Goal: Task Accomplishment & Management: Manage account settings

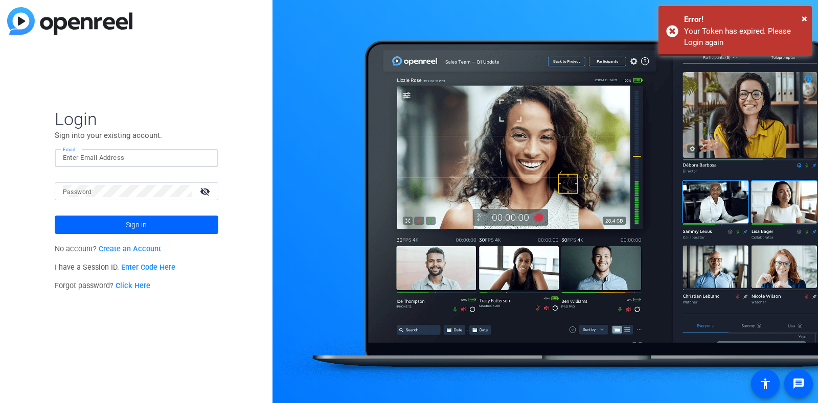
click at [149, 155] on input "Email" at bounding box center [136, 158] width 147 height 12
type input "edie.gold@gartner.com"
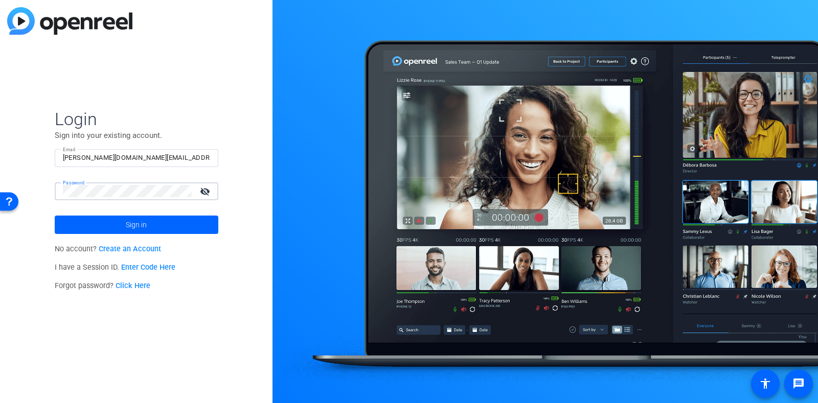
click at [55, 216] on button "Sign in" at bounding box center [137, 225] width 164 height 18
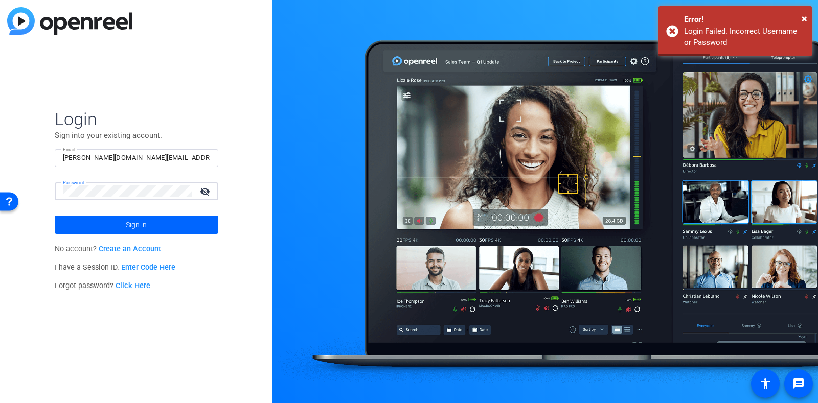
click at [55, 216] on button "Sign in" at bounding box center [137, 225] width 164 height 18
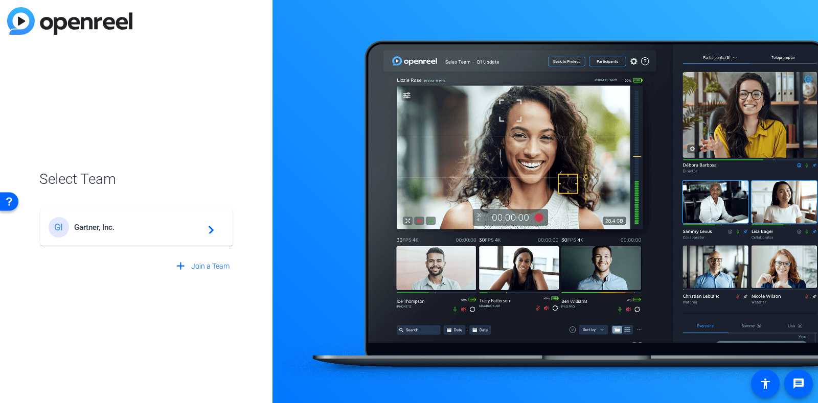
click at [99, 223] on span "Gartner, Inc." at bounding box center [138, 227] width 128 height 9
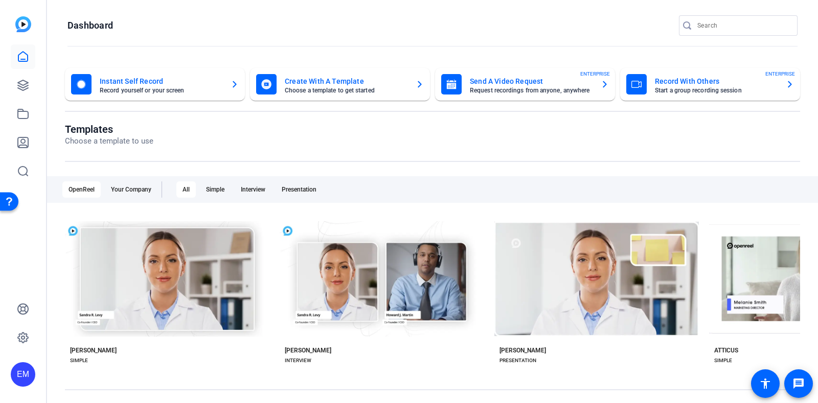
click at [358, 76] on mat-card-title "Create With A Template" at bounding box center [346, 81] width 123 height 12
click at [24, 94] on link at bounding box center [23, 85] width 25 height 25
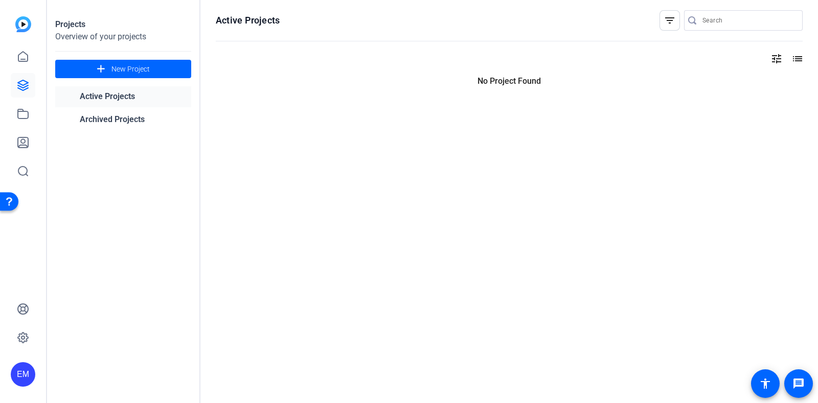
click at [24, 94] on link at bounding box center [23, 85] width 25 height 25
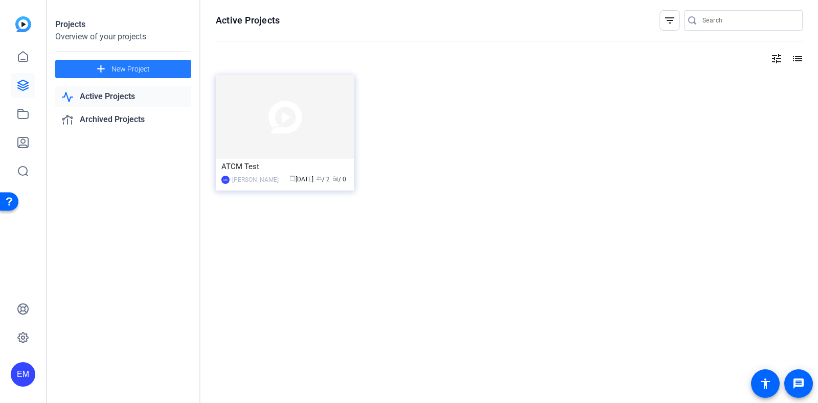
click at [141, 74] on span "New Project" at bounding box center [130, 69] width 38 height 11
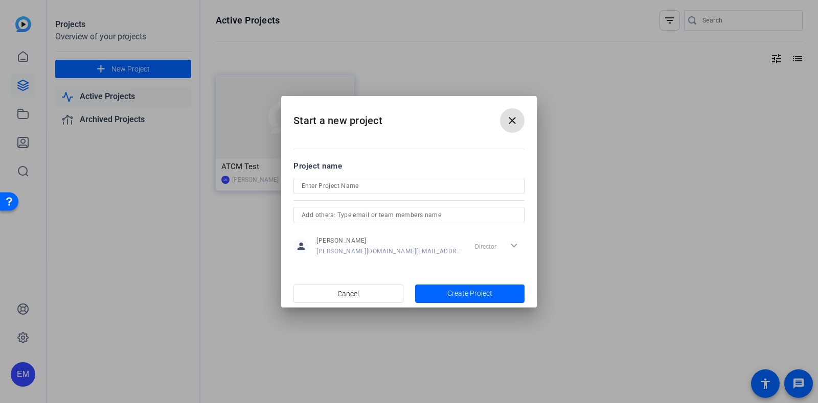
click at [336, 183] on input at bounding box center [408, 186] width 215 height 12
type input "PS33"
click at [470, 293] on span "Create Project" at bounding box center [469, 293] width 45 height 11
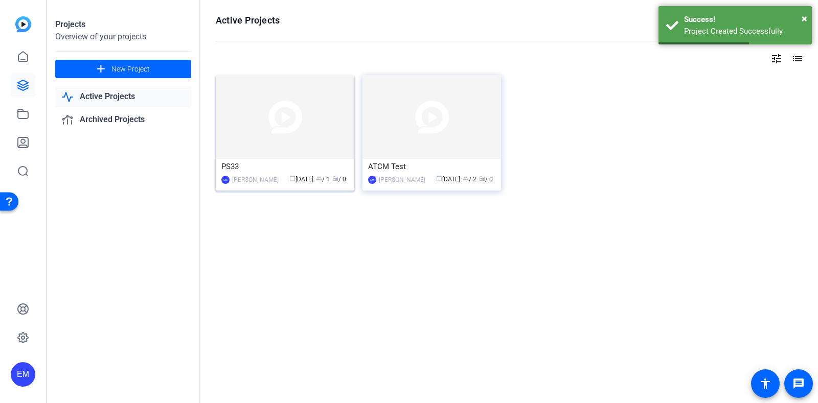
click at [277, 135] on img at bounding box center [285, 117] width 138 height 84
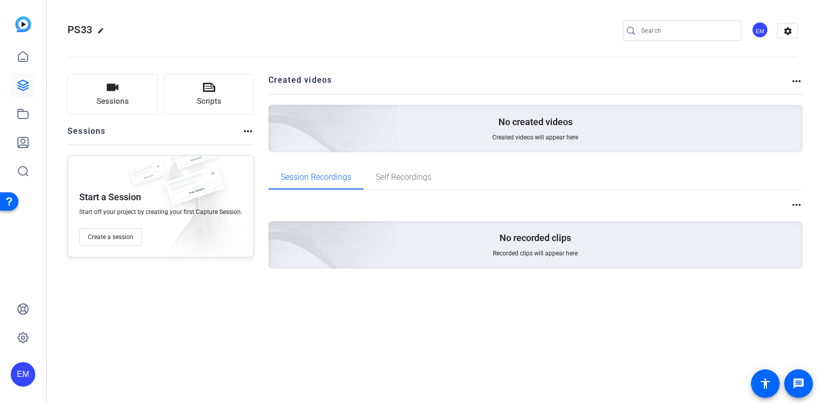
click at [118, 226] on div "Start a Session Start off your project by creating your first Capture Session. …" at bounding box center [160, 206] width 187 height 102
click at [128, 241] on button "Create a session" at bounding box center [110, 236] width 63 height 17
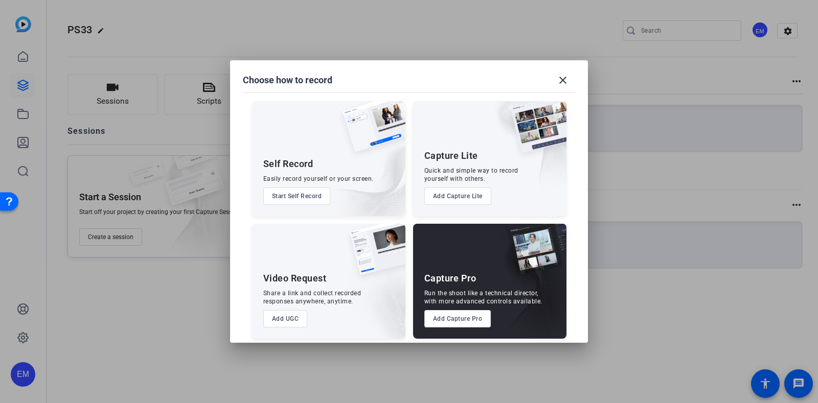
click at [286, 320] on button "Add UGC" at bounding box center [285, 318] width 44 height 17
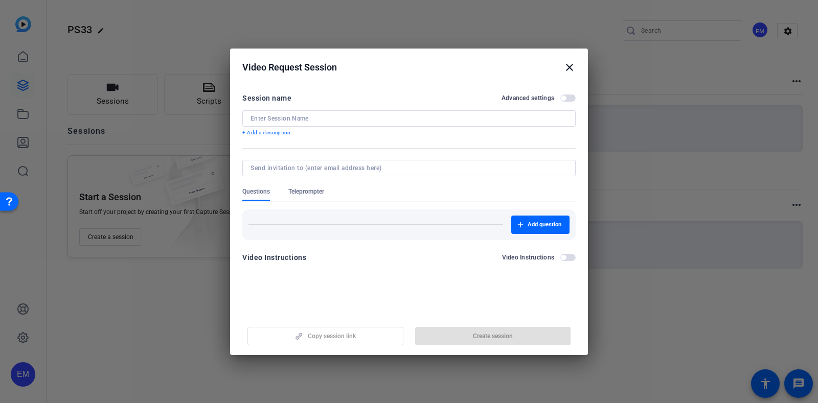
click at [322, 122] on input at bounding box center [408, 118] width 317 height 8
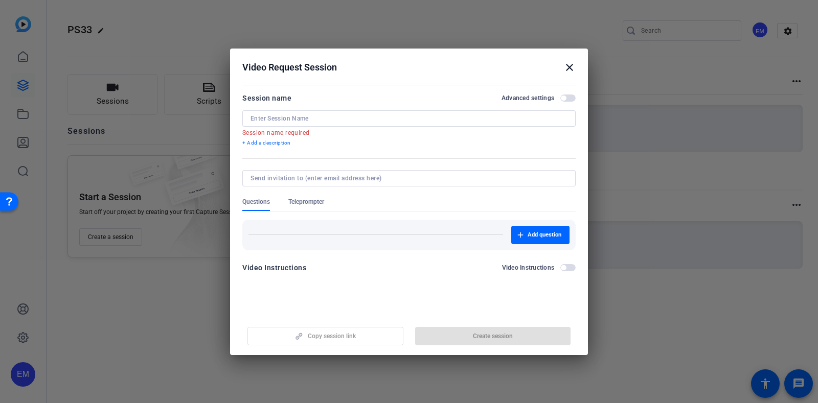
click at [571, 65] on mat-icon "close" at bounding box center [569, 67] width 12 height 12
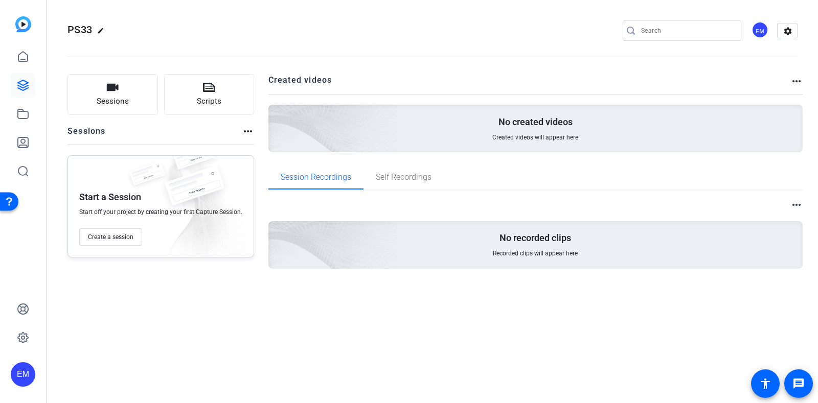
click at [101, 32] on mat-icon "edit" at bounding box center [103, 33] width 12 height 12
click at [101, 32] on input "PS33" at bounding box center [109, 31] width 67 height 12
type input "IT Symposium 2025"
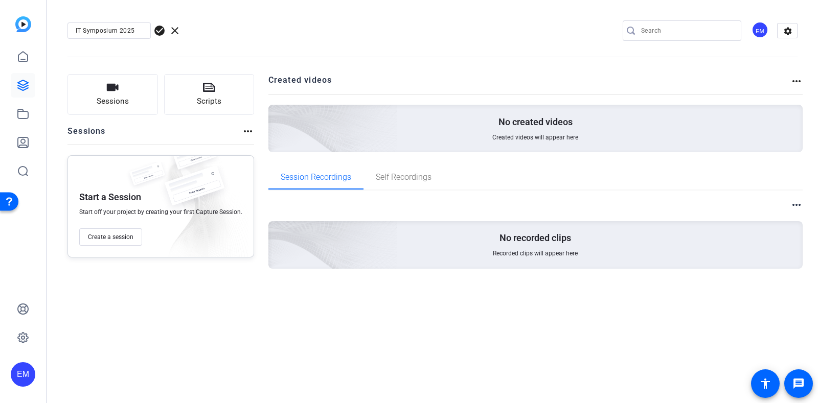
click at [161, 34] on span "check_circle" at bounding box center [159, 31] width 12 height 12
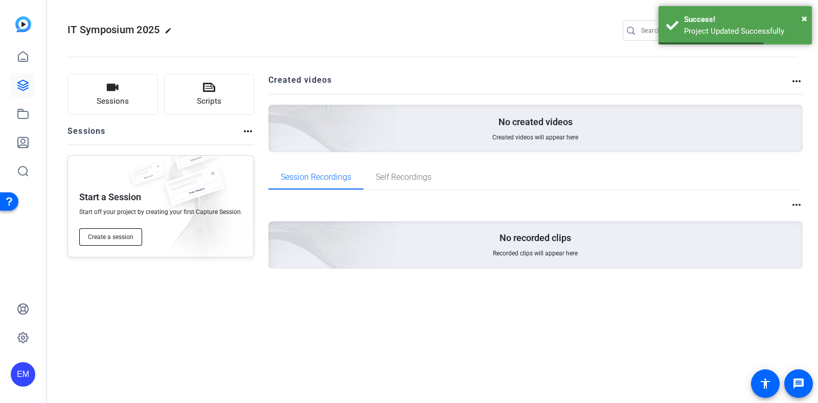
click at [112, 241] on span "Create a session" at bounding box center [110, 237] width 45 height 8
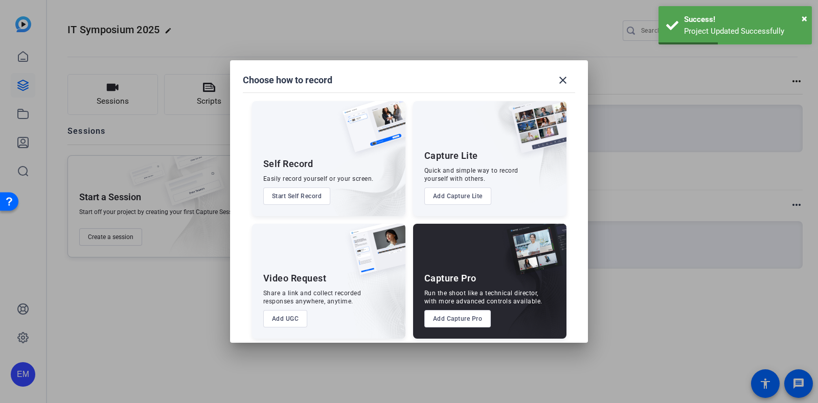
click at [271, 320] on button "Add UGC" at bounding box center [285, 318] width 44 height 17
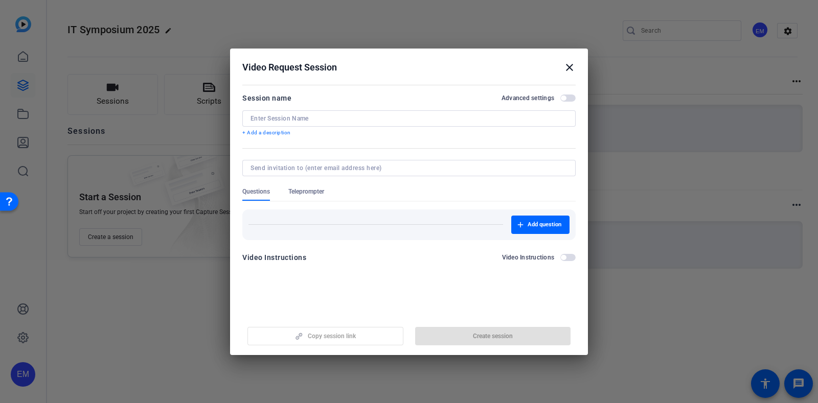
click at [291, 122] on div at bounding box center [408, 118] width 317 height 16
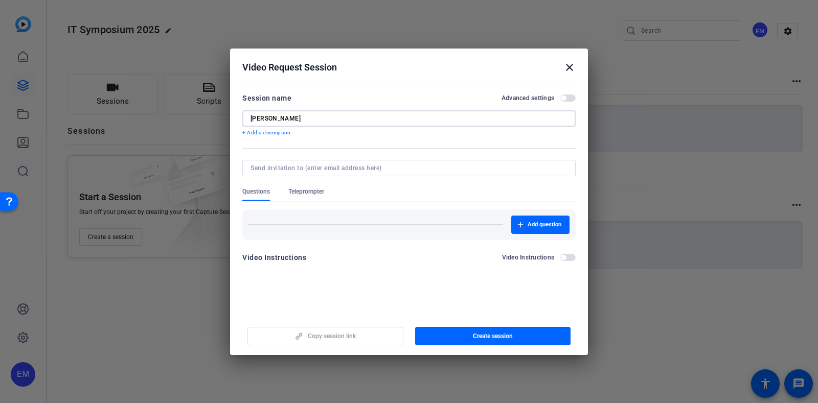
type input "[PERSON_NAME]"
click at [569, 259] on span "button" at bounding box center [567, 257] width 15 height 7
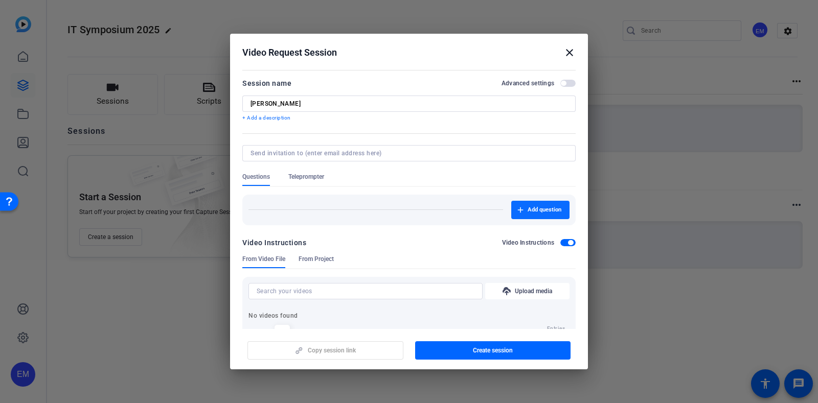
click at [535, 209] on span "Add question" at bounding box center [544, 210] width 34 height 8
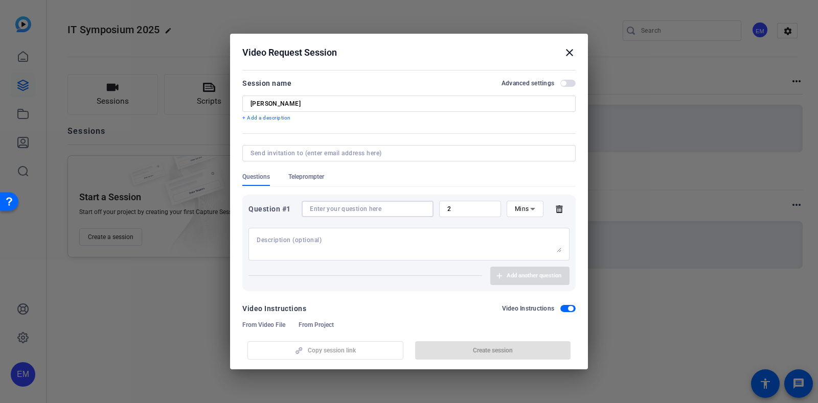
click at [392, 210] on input at bounding box center [367, 209] width 115 height 8
click at [315, 325] on span "From Project" at bounding box center [315, 325] width 35 height 8
click at [340, 337] on div "Copy session link Create session" at bounding box center [408, 347] width 333 height 26
click at [260, 326] on span "From Video File" at bounding box center [263, 325] width 43 height 8
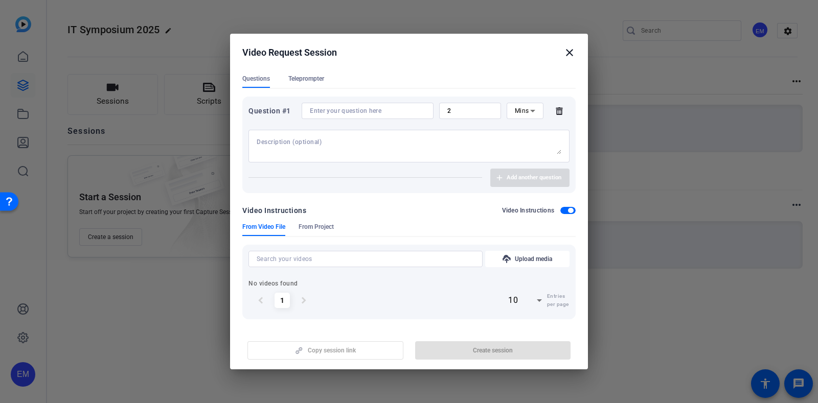
scroll to position [99, 0]
click at [317, 227] on span "From Project" at bounding box center [315, 226] width 35 height 8
click at [560, 208] on span "button" at bounding box center [567, 209] width 15 height 7
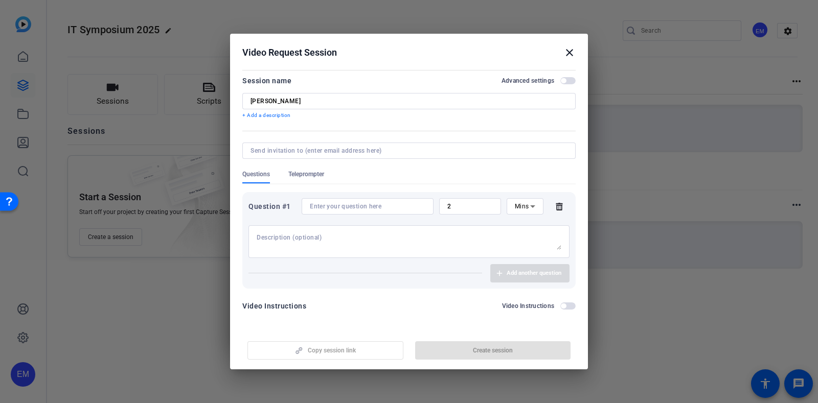
scroll to position [0, 0]
click at [269, 117] on p "+ Add a description" at bounding box center [408, 118] width 333 height 8
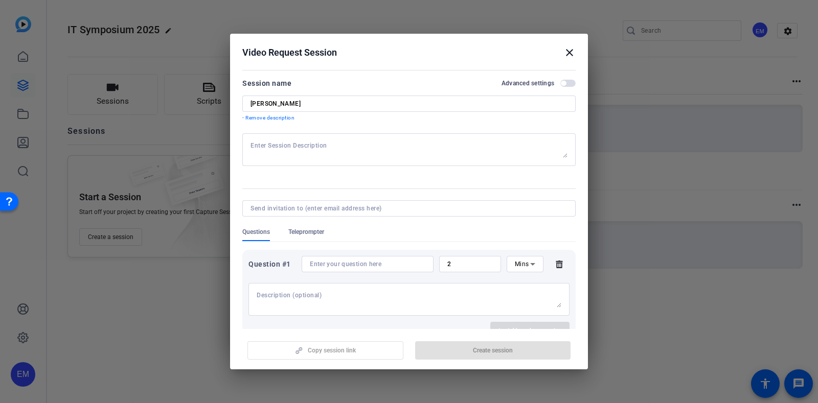
click at [446, 70] on mat-divider at bounding box center [408, 70] width 333 height 1
click at [333, 147] on textarea at bounding box center [408, 150] width 317 height 16
click at [281, 146] on textarea at bounding box center [408, 150] width 317 height 16
click at [335, 260] on input at bounding box center [367, 264] width 115 height 8
click at [319, 144] on textarea at bounding box center [408, 150] width 317 height 16
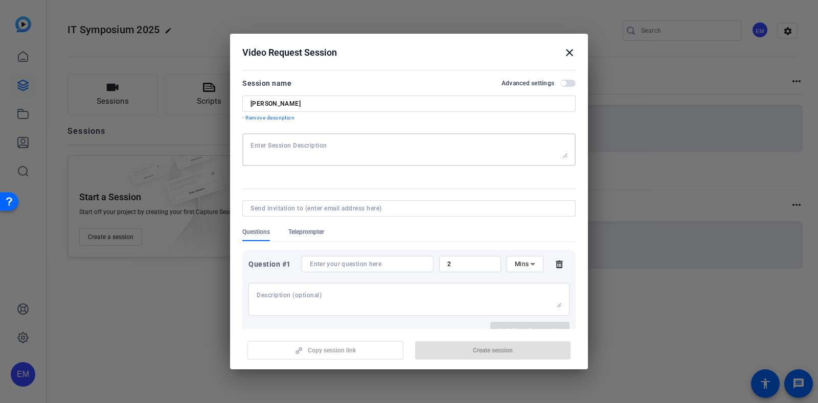
paste textarea "Ensure you are in a well-lit, quiet space. Position the camera at eye level."
click at [250, 145] on textarea "Ensure you are in a well-lit, quiet space. Position the camera at eye level." at bounding box center [408, 150] width 317 height 16
click at [462, 143] on textarea "For the best results, please ensure you are in a well-lit, quiet space. Positio…" at bounding box center [408, 150] width 317 height 16
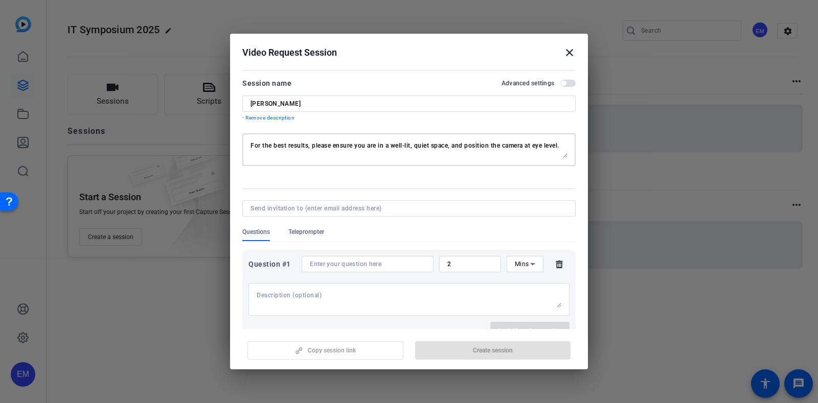
type textarea "For the best results, please ensure you are in a well-lit, quiet space, and pos…"
click at [343, 188] on form "Session name Advanced settings Gene Alvarez - Remove description For the best r…" at bounding box center [408, 226] width 333 height 299
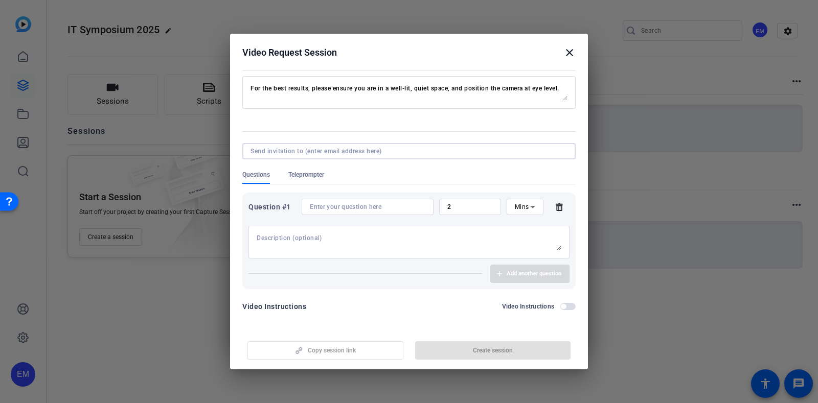
click at [322, 149] on input at bounding box center [406, 151] width 313 height 8
type input "edie@gartner.com"
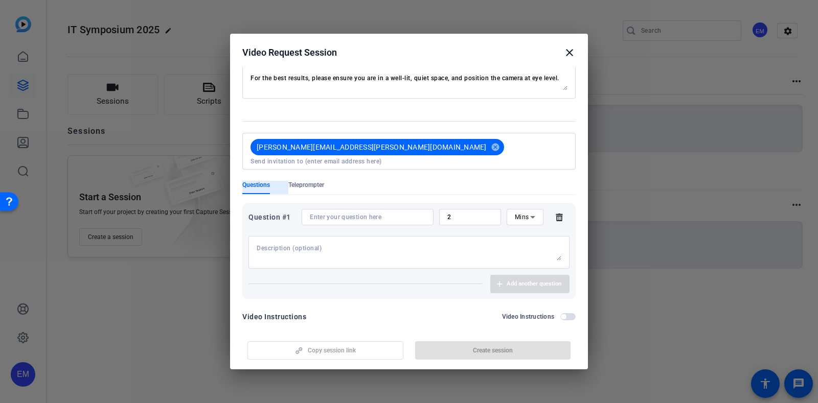
scroll to position [69, 0]
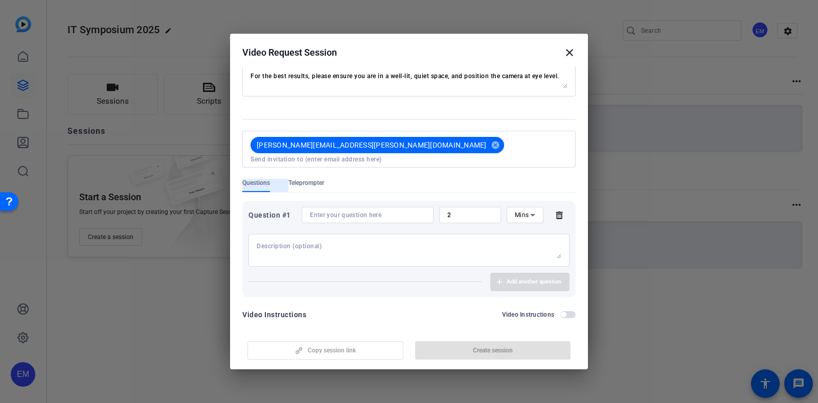
click at [554, 207] on div "Question #1 2 Mins" at bounding box center [408, 215] width 321 height 16
click at [555, 212] on icon at bounding box center [558, 216] width 7 height 8
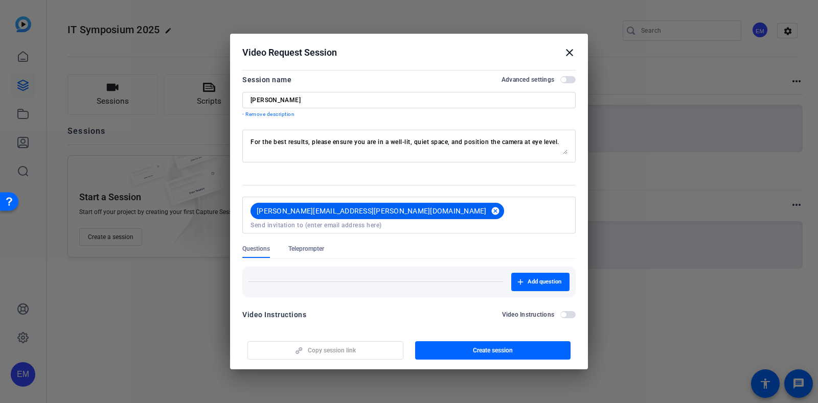
click at [486, 208] on mat-icon "cancel" at bounding box center [494, 210] width 17 height 9
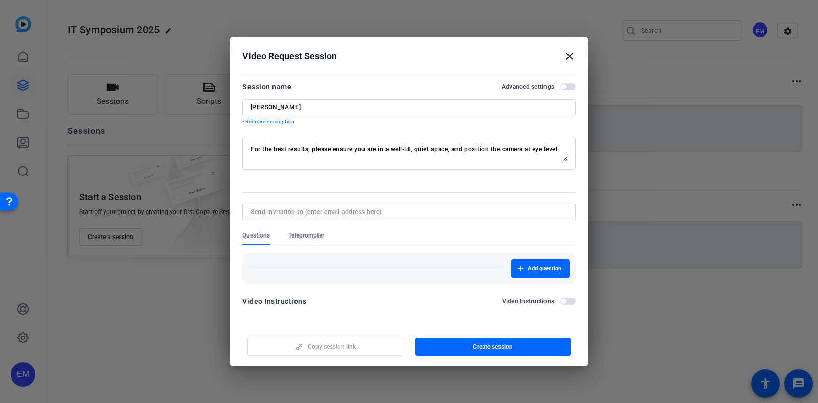
scroll to position [0, 0]
click at [308, 233] on span "Teleprompter" at bounding box center [306, 235] width 36 height 8
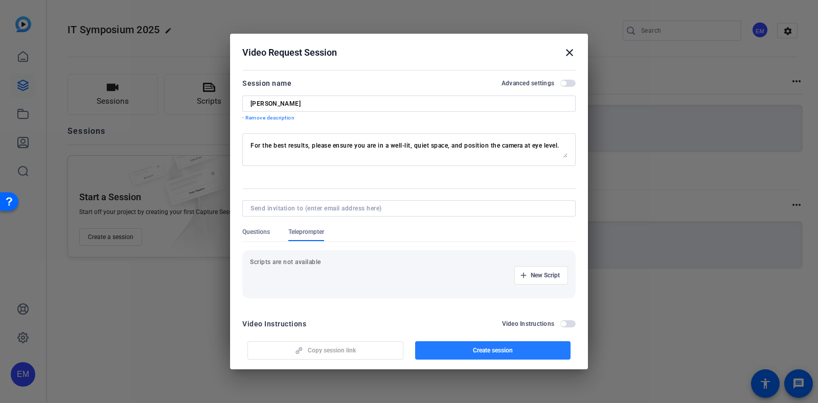
click at [457, 346] on span "button" at bounding box center [493, 350] width 156 height 25
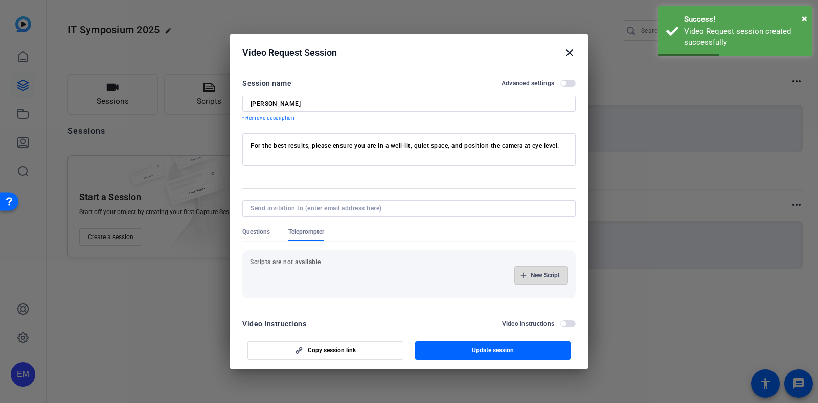
click at [520, 272] on icon "button" at bounding box center [523, 275] width 6 height 6
click at [298, 277] on input at bounding box center [304, 275] width 92 height 8
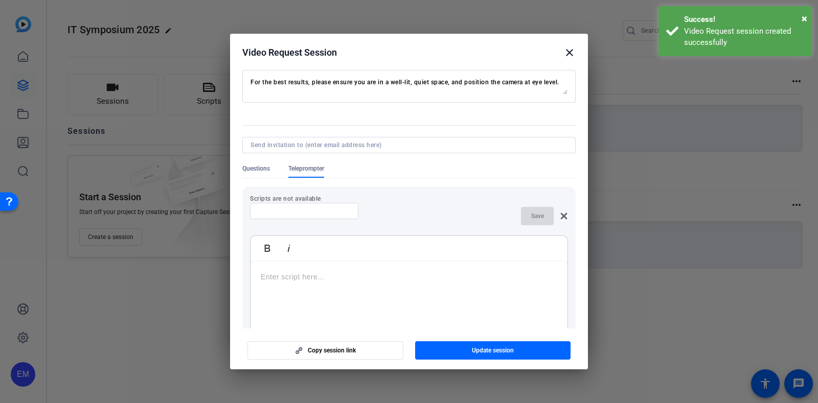
click at [312, 257] on div "Bold Italic Enter script here..." at bounding box center [409, 312] width 318 height 153
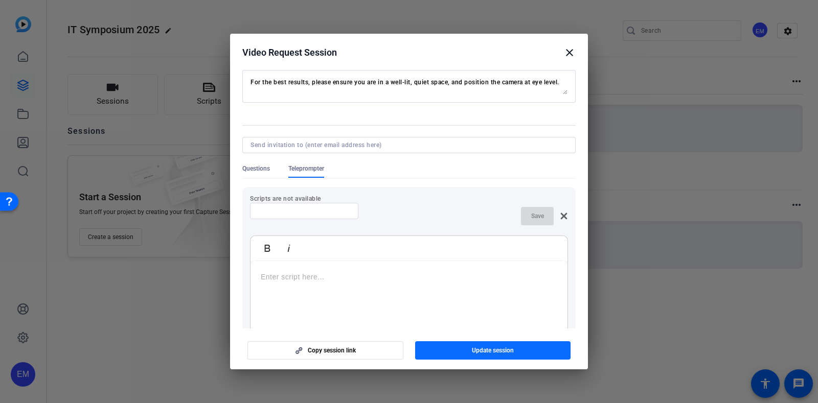
click at [490, 351] on span "Update session" at bounding box center [493, 350] width 42 height 8
click at [339, 353] on span "Copy session link" at bounding box center [332, 350] width 48 height 8
click at [339, 281] on p at bounding box center [409, 276] width 296 height 11
click at [322, 213] on input at bounding box center [304, 211] width 92 height 8
type input "test"
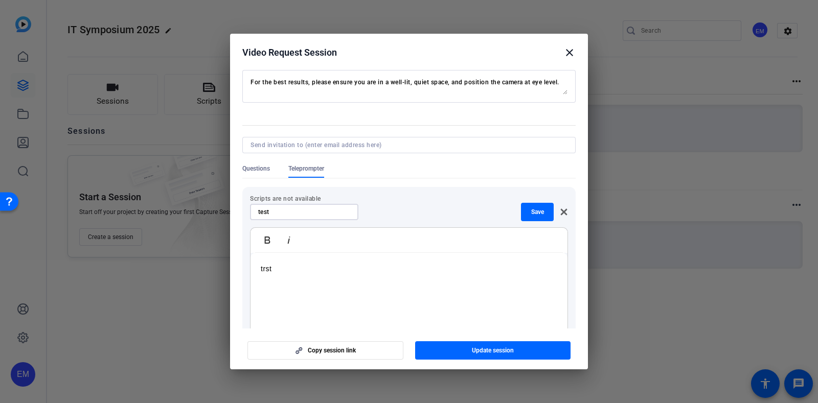
click at [412, 286] on div "trst" at bounding box center [408, 317] width 317 height 128
click at [521, 214] on span "button" at bounding box center [537, 212] width 33 height 25
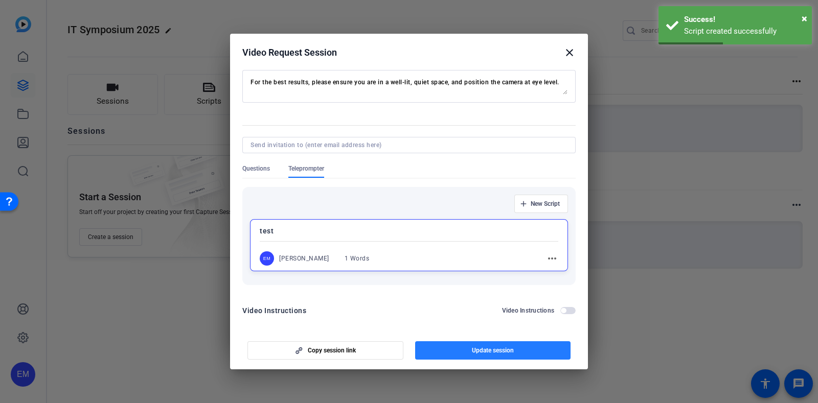
click at [518, 350] on span "button" at bounding box center [493, 350] width 156 height 25
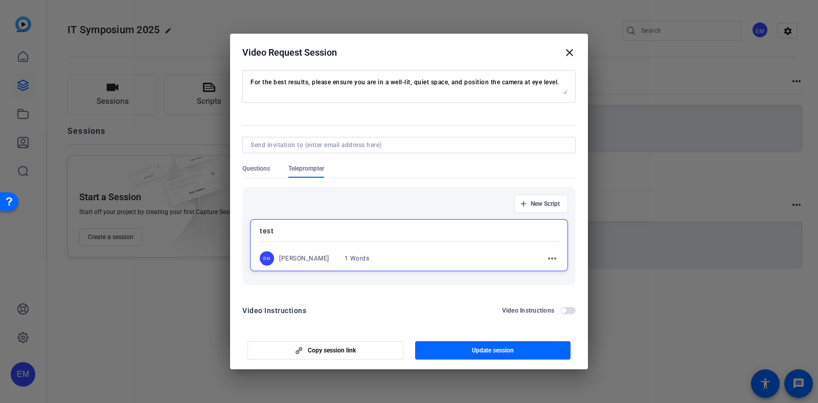
click at [409, 152] on div at bounding box center [408, 145] width 317 height 16
click at [549, 259] on mat-icon "more_horiz" at bounding box center [552, 258] width 12 height 12
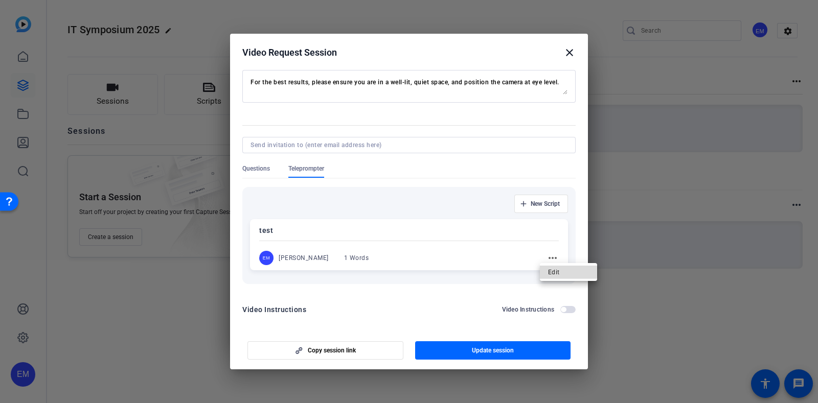
click at [552, 269] on span "Edit" at bounding box center [568, 272] width 41 height 12
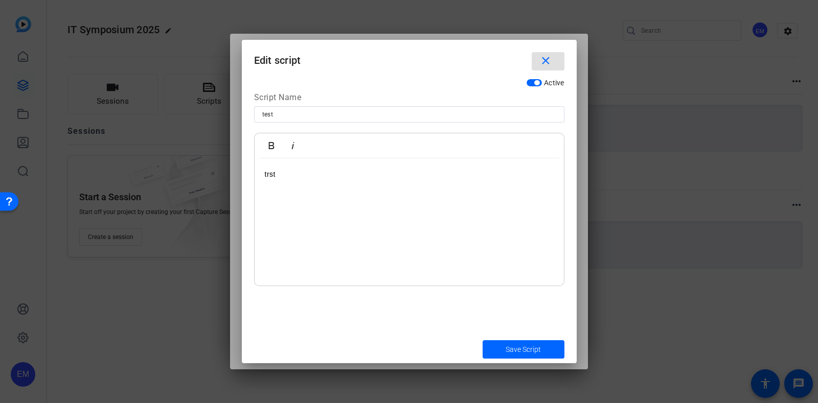
click at [528, 81] on span "button" at bounding box center [533, 82] width 15 height 7
click at [527, 354] on span "Save Script" at bounding box center [522, 349] width 35 height 11
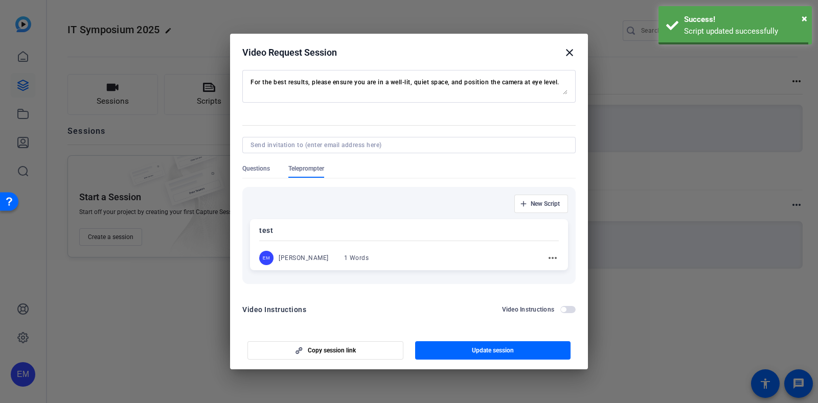
scroll to position [18, 0]
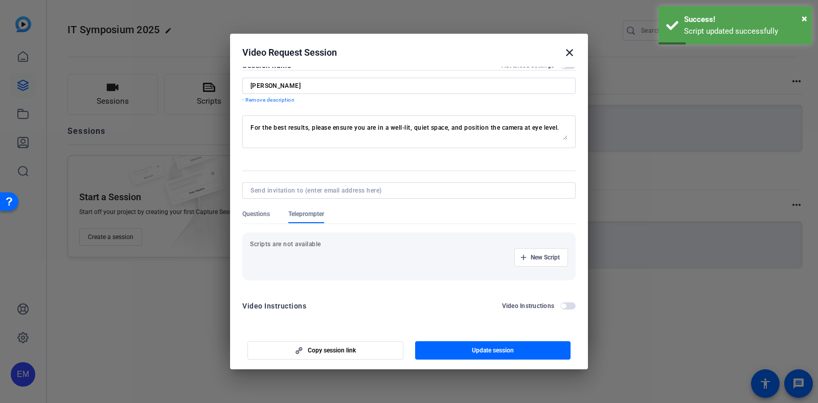
drag, startPoint x: 246, startPoint y: 220, endPoint x: 311, endPoint y: 254, distance: 74.1
click at [311, 254] on div "New Script" at bounding box center [409, 257] width 318 height 18
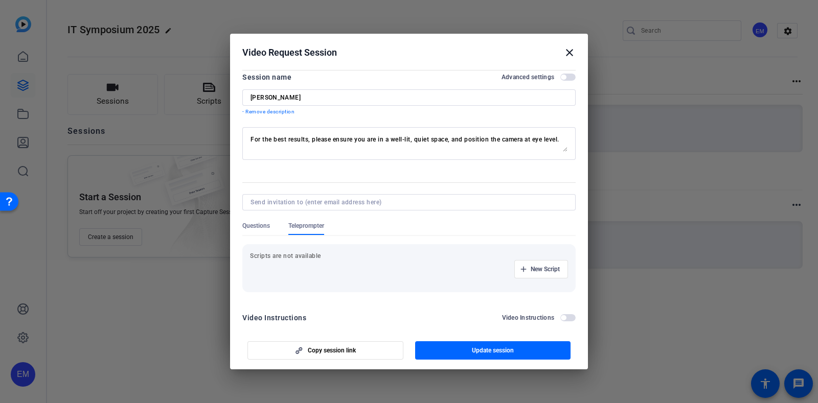
scroll to position [0, 0]
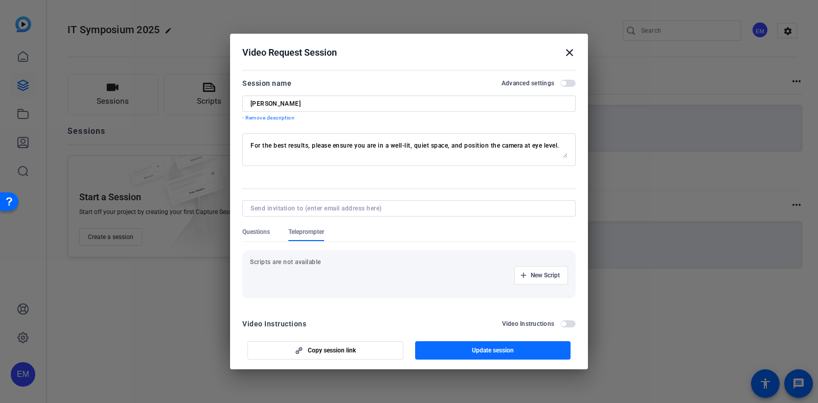
click at [481, 351] on span "Update session" at bounding box center [493, 350] width 42 height 8
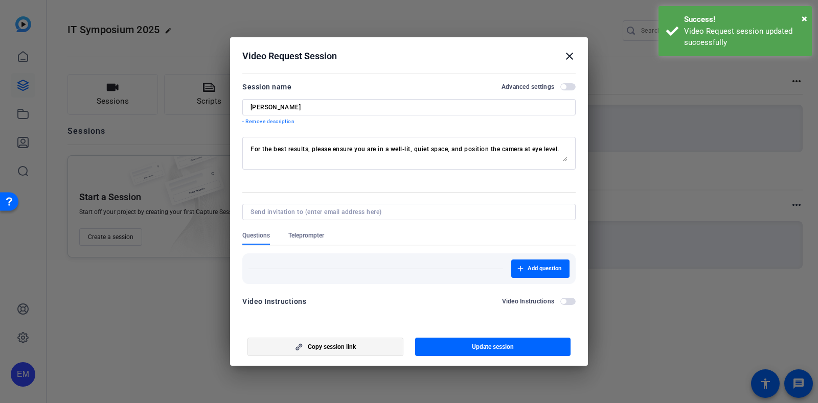
click at [342, 349] on span "Copy session link" at bounding box center [332, 347] width 48 height 8
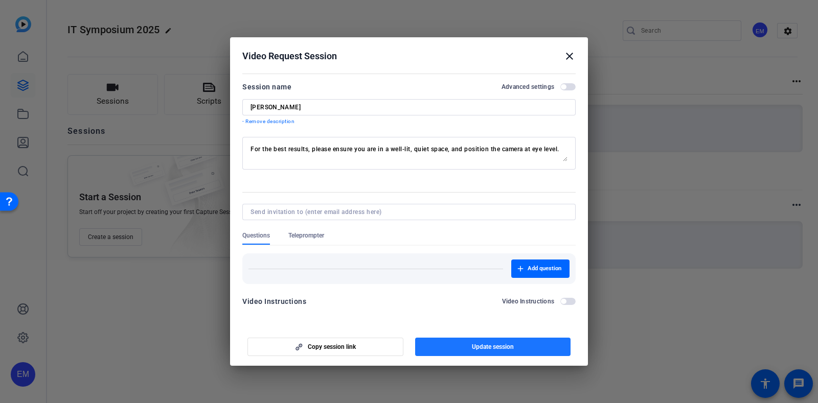
click at [492, 345] on span "Update session" at bounding box center [493, 347] width 42 height 8
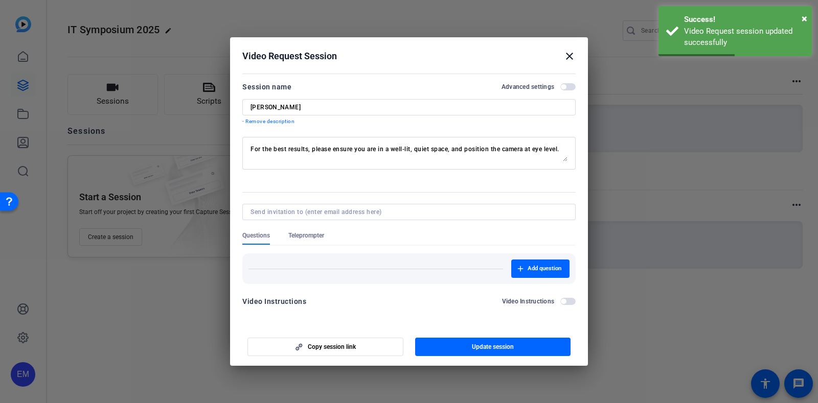
click at [569, 56] on mat-icon "close" at bounding box center [569, 56] width 12 height 12
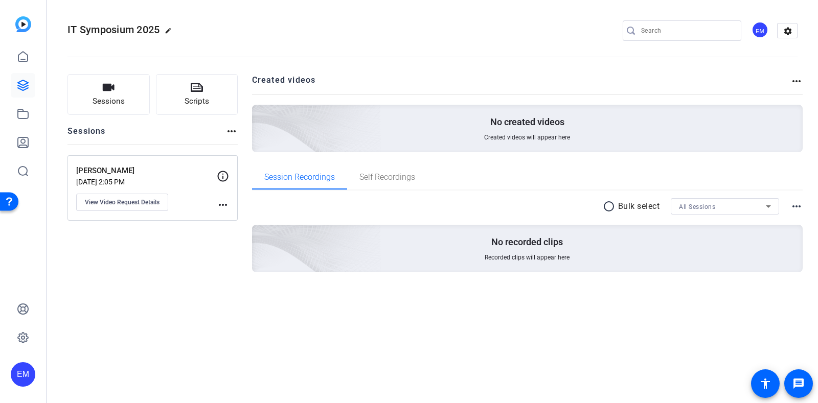
click at [222, 203] on mat-icon "more_horiz" at bounding box center [223, 205] width 12 height 12
click at [231, 129] on div at bounding box center [409, 201] width 818 height 403
click at [231, 129] on mat-icon "more_horiz" at bounding box center [231, 131] width 12 height 12
click at [231, 129] on div at bounding box center [409, 201] width 818 height 403
click at [113, 178] on p "Aug 28, 2025 @ 2:05 PM" at bounding box center [146, 182] width 141 height 8
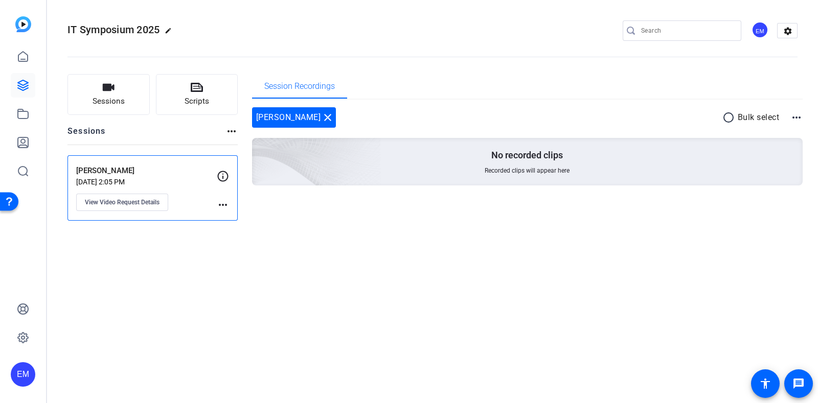
click at [801, 118] on mat-icon "more_horiz" at bounding box center [796, 117] width 12 height 12
click at [307, 208] on div at bounding box center [409, 201] width 818 height 403
click at [216, 178] on p "Aug 28, 2025 @ 2:05 PM" at bounding box center [146, 182] width 141 height 8
click at [216, 203] on div "Gene Alvarez Aug 28, 2025 @ 2:05 PM View Video Request Details" at bounding box center [146, 188] width 141 height 46
click at [140, 203] on span "View Video Request Details" at bounding box center [122, 202] width 75 height 8
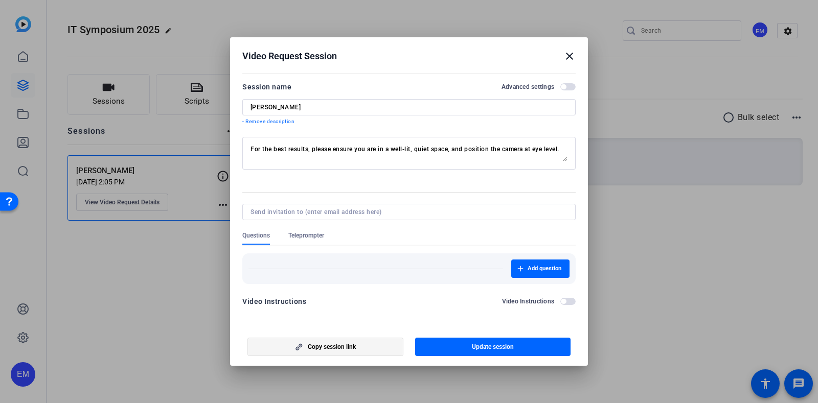
click at [330, 348] on span "Copy session link" at bounding box center [332, 347] width 48 height 8
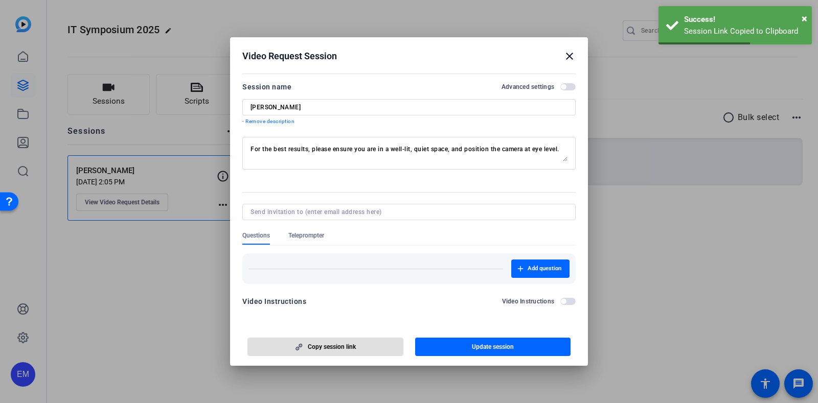
click at [570, 55] on mat-icon "close" at bounding box center [569, 56] width 12 height 12
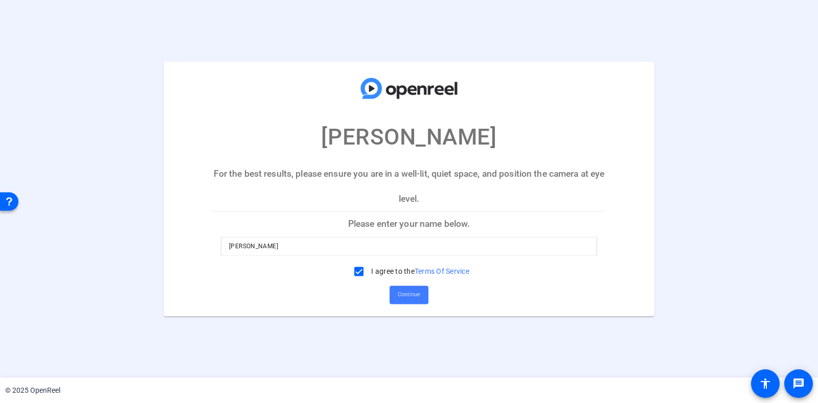
click at [399, 295] on span "Continue" at bounding box center [409, 294] width 22 height 15
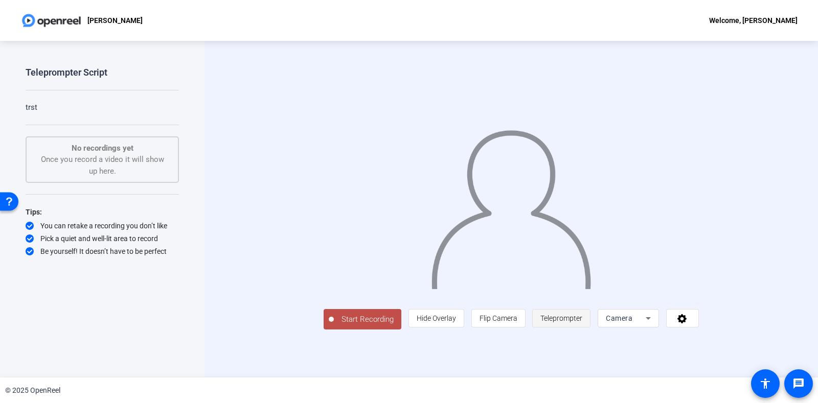
click at [582, 322] on span "Teleprompter" at bounding box center [561, 318] width 42 height 8
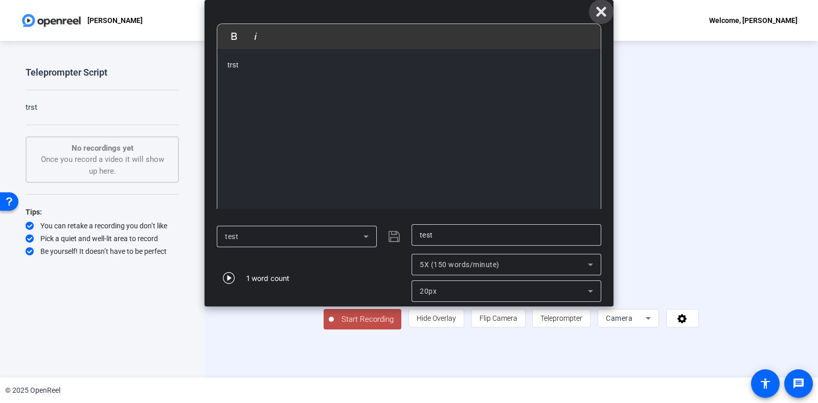
click at [599, 9] on icon at bounding box center [601, 12] width 10 height 10
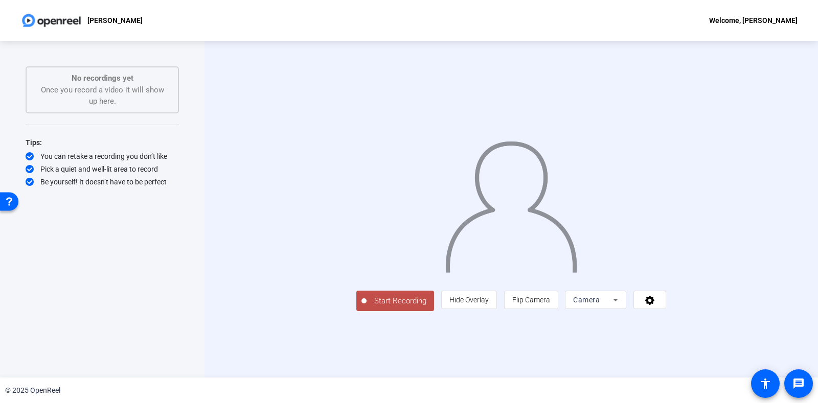
scroll to position [1, 0]
click at [618, 301] on icon at bounding box center [615, 300] width 5 height 3
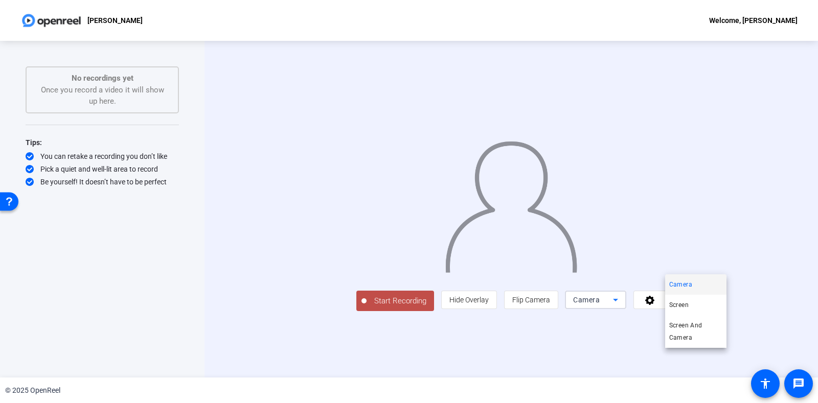
click at [167, 196] on div at bounding box center [99, 193] width 135 height 7
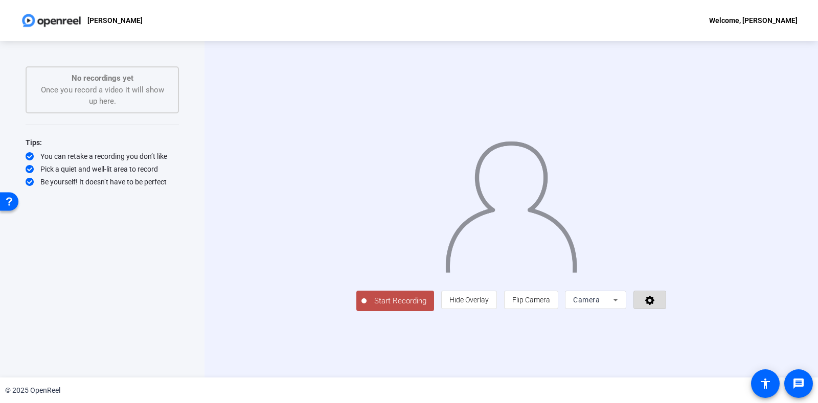
click at [665, 312] on span at bounding box center [650, 300] width 32 height 25
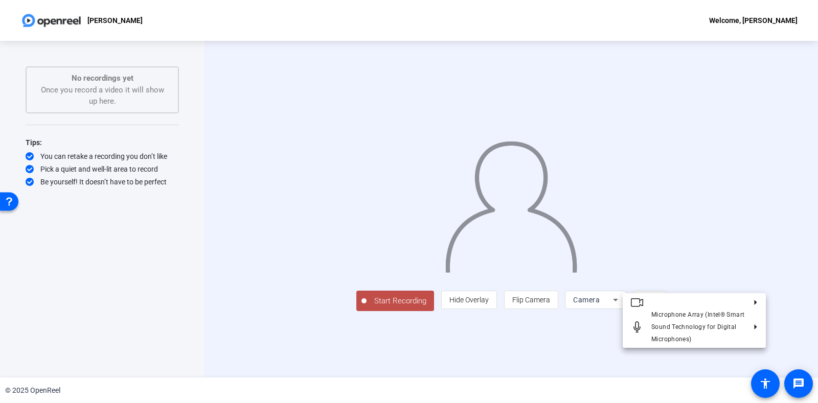
click at [736, 357] on div at bounding box center [409, 201] width 818 height 403
